Goal: Navigation & Orientation: Find specific page/section

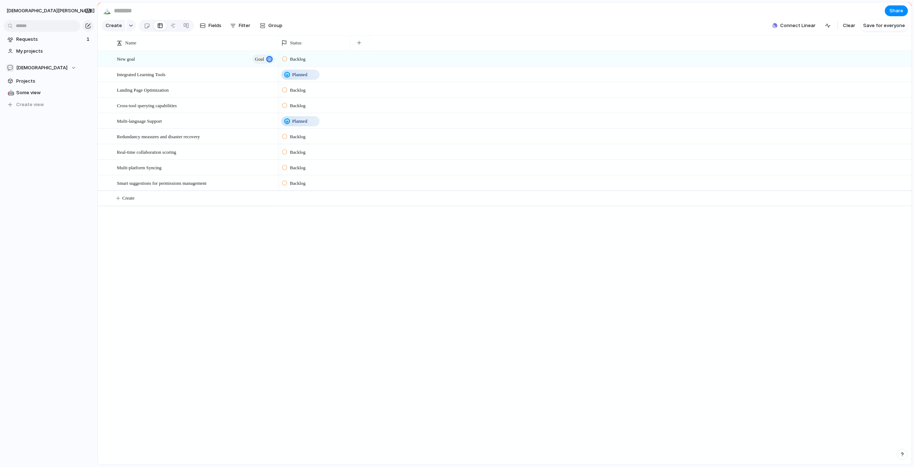
click at [60, 307] on div "[DEMOGRAPHIC_DATA][PERSON_NAME] Requests 1 My projects 💬 [DEMOGRAPHIC_DATA] Pro…" at bounding box center [48, 233] width 97 height 467
